Goal: Ask a question

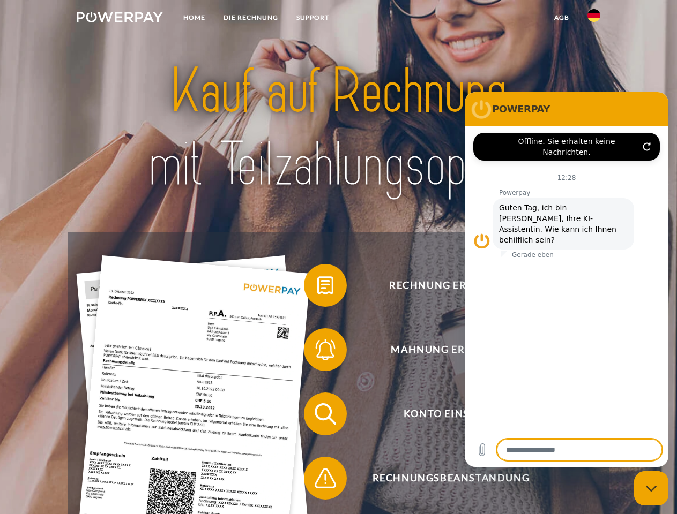
click at [119, 19] on img at bounding box center [120, 17] width 86 height 11
click at [594, 19] on img at bounding box center [593, 15] width 13 height 13
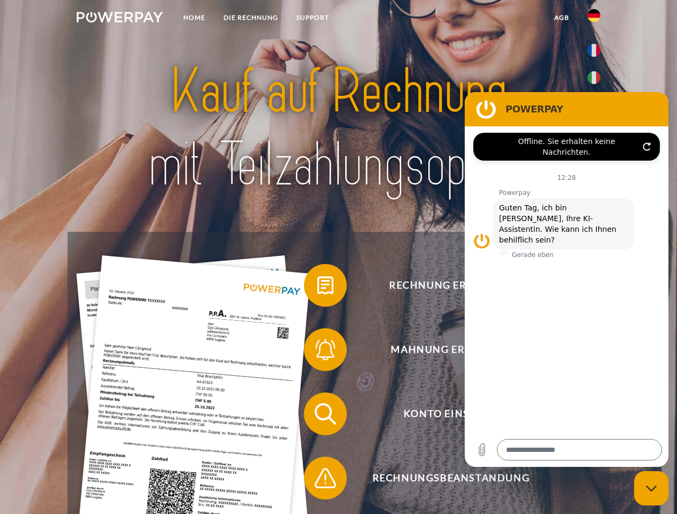
click at [561, 18] on link "agb" at bounding box center [561, 17] width 33 height 19
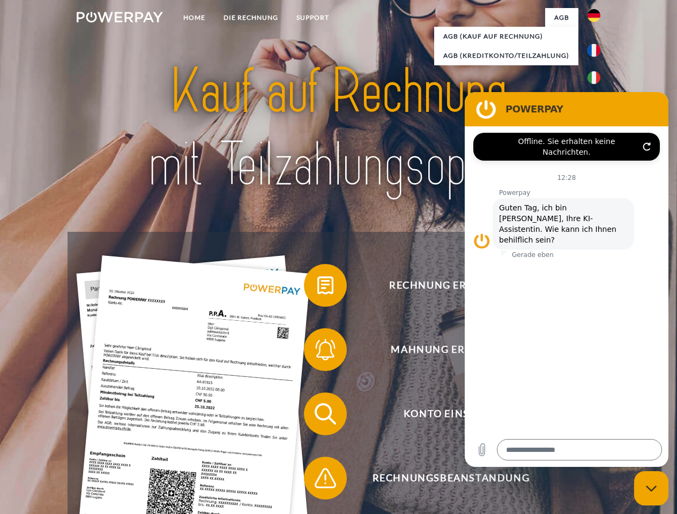
click at [317, 288] on span at bounding box center [309, 286] width 54 height 54
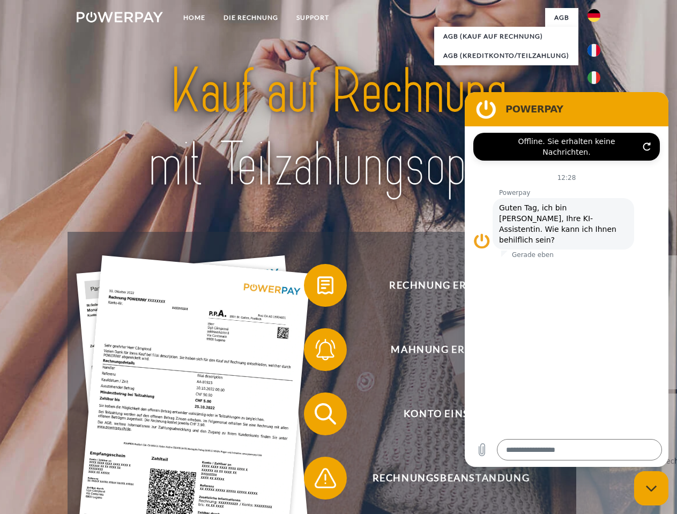
click at [317, 352] on div "Rechnung erhalten? Mahnung erhalten? Konto einsehen" at bounding box center [338, 446] width 541 height 429
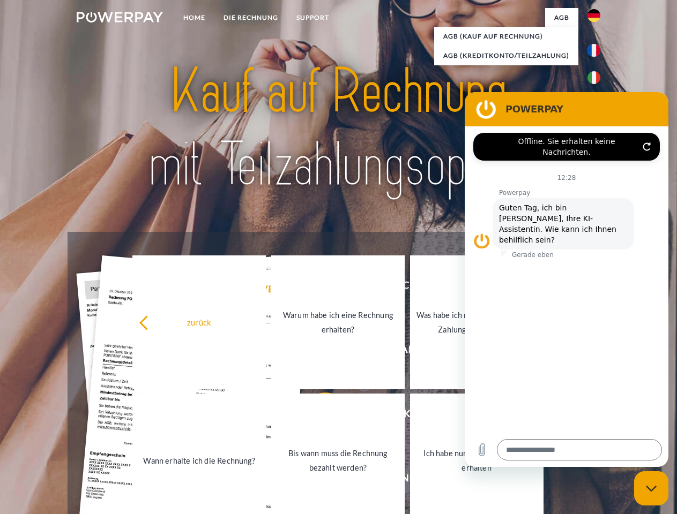
click at [317, 416] on link "Bis wann muss die Rechnung bezahlt werden?" at bounding box center [337, 461] width 133 height 134
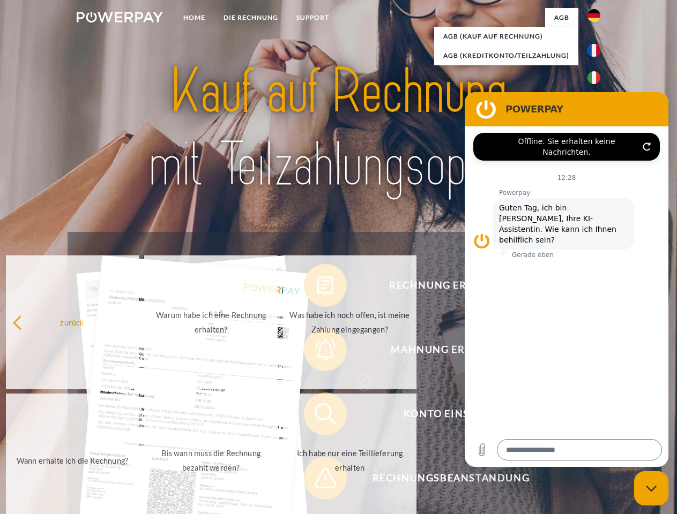
click at [317, 481] on link "Ich habe nur eine Teillieferung erhalten" at bounding box center [349, 461] width 133 height 134
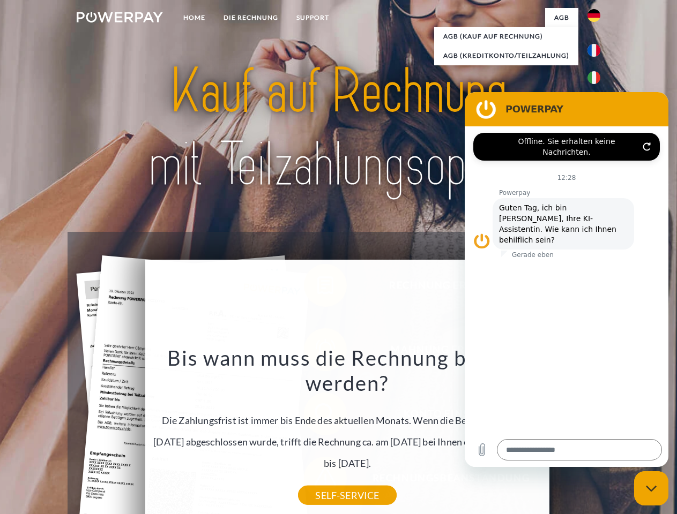
click at [651, 489] on icon "Messaging-Fenster schließen" at bounding box center [651, 488] width 11 height 7
type textarea "*"
